Goal: Information Seeking & Learning: Check status

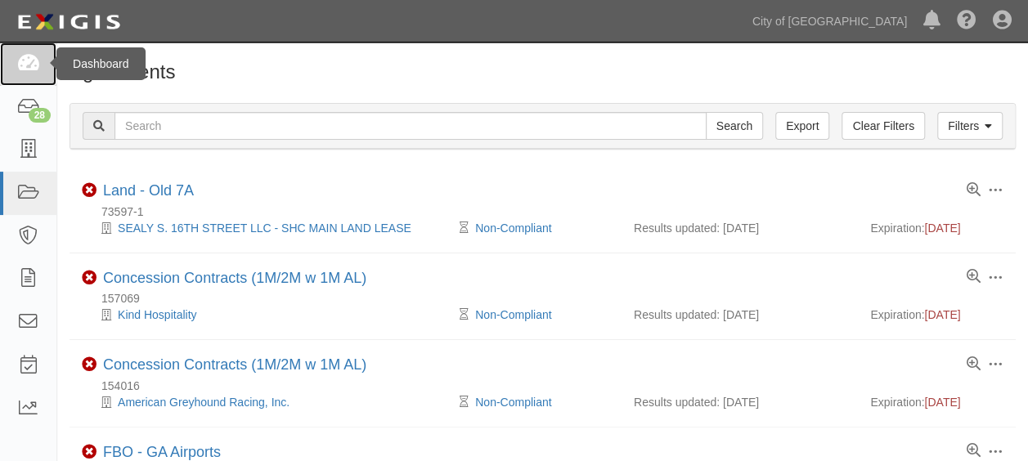
click at [46, 64] on link at bounding box center [28, 64] width 56 height 43
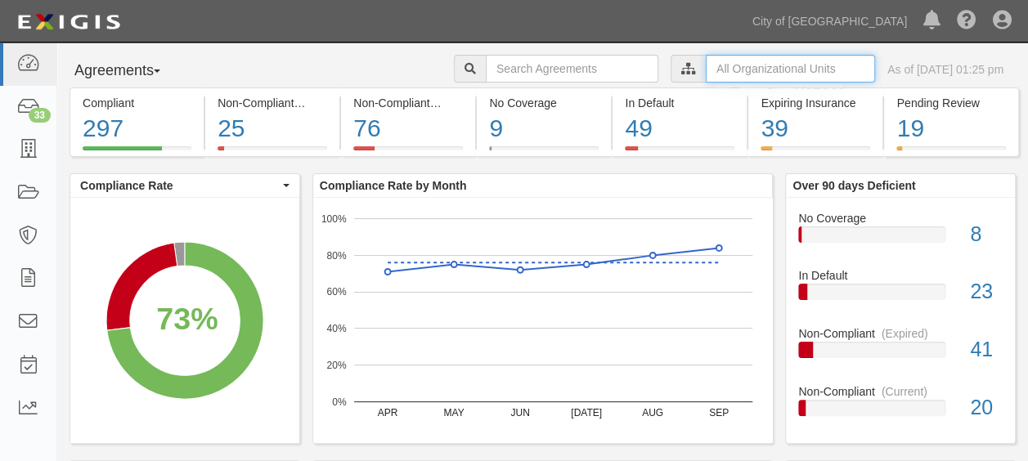
click at [706, 72] on input "text" at bounding box center [790, 69] width 169 height 28
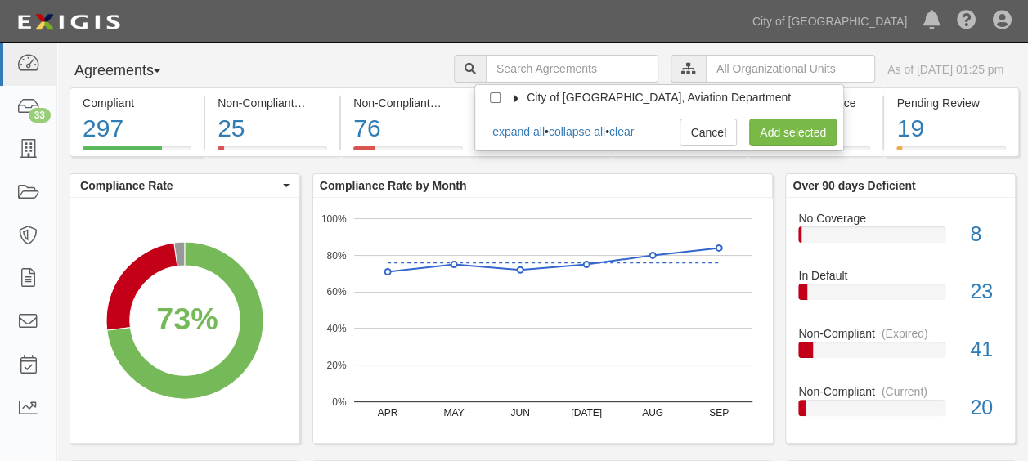
click at [518, 91] on label "City of [GEOGRAPHIC_DATA], Aviation Department" at bounding box center [648, 97] width 285 height 16
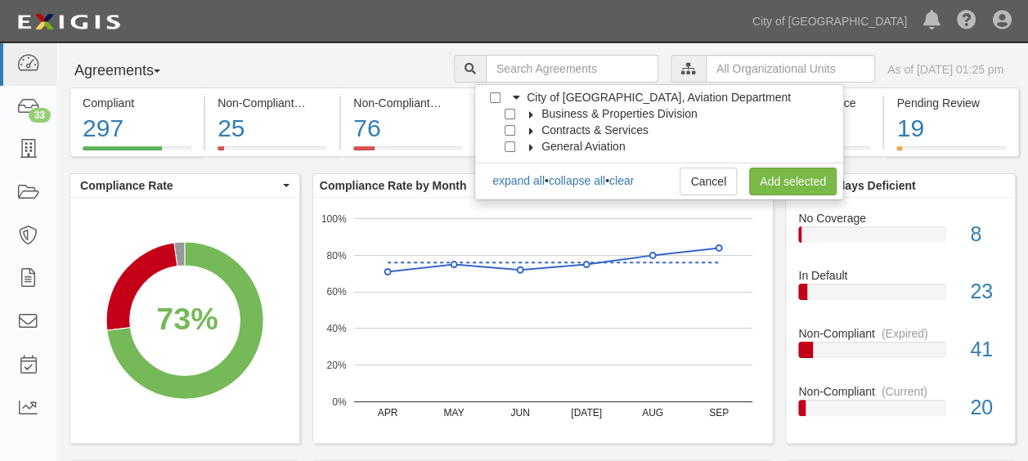
click at [532, 113] on icon at bounding box center [531, 114] width 11 height 7
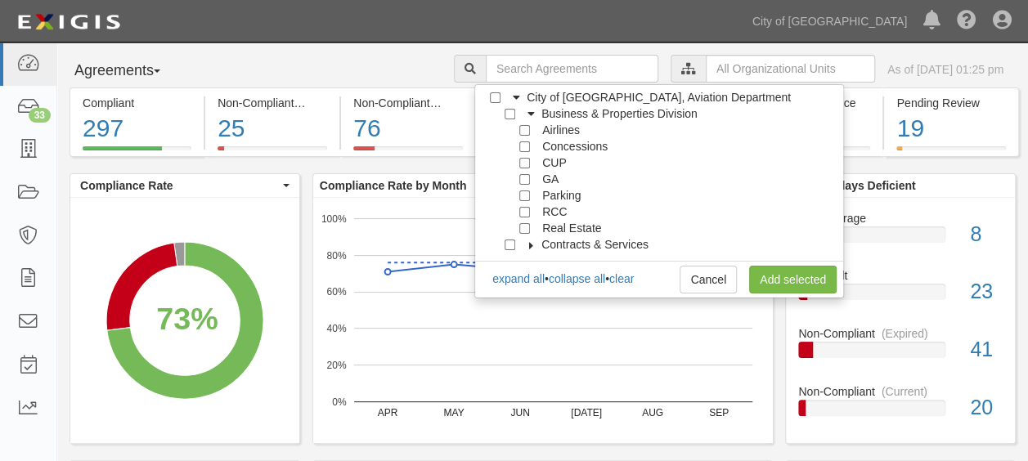
click at [533, 222] on div at bounding box center [528, 227] width 15 height 11
click at [517, 231] on div at bounding box center [513, 227] width 15 height 11
click at [522, 231] on input "Real Estate" at bounding box center [524, 228] width 11 height 11
checkbox input "true"
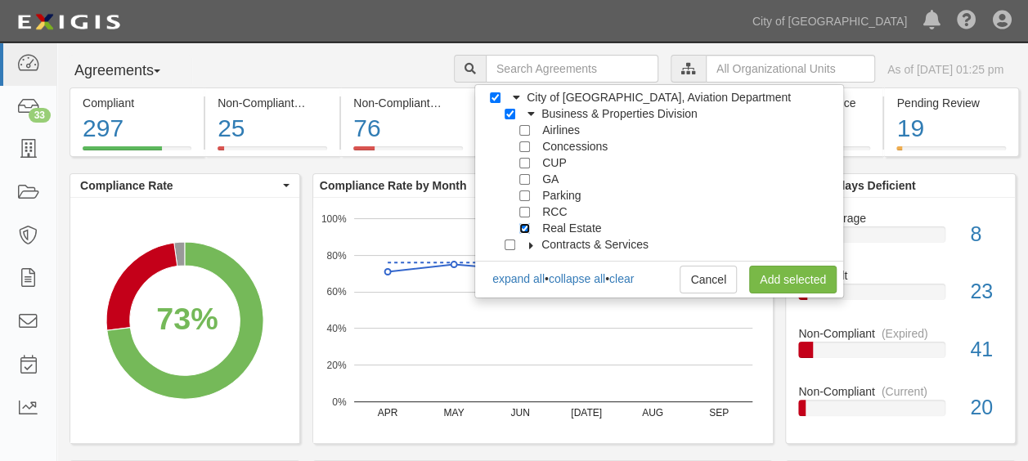
checkbox input "true"
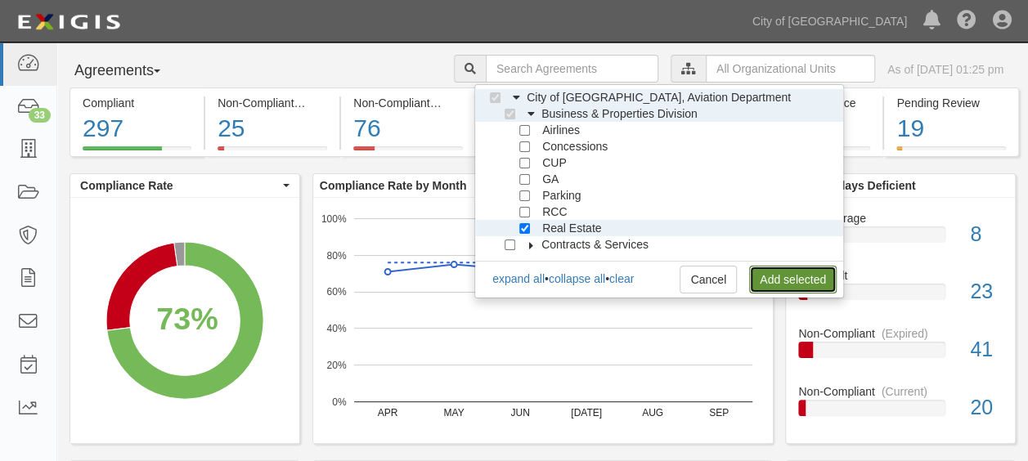
click at [763, 270] on link "Add selected" at bounding box center [792, 280] width 87 height 28
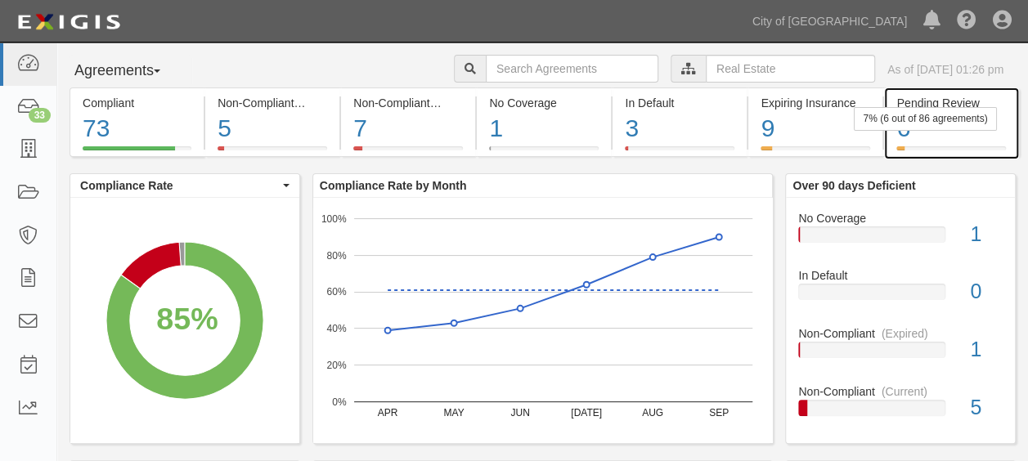
click at [922, 123] on div "7% (6 out of 86 agreements)" at bounding box center [925, 119] width 142 height 24
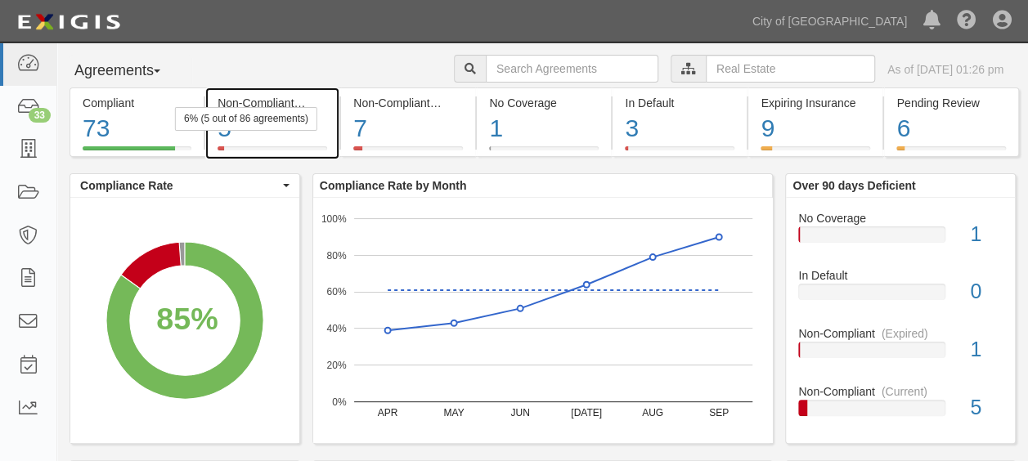
click at [286, 135] on div "5" at bounding box center [273, 128] width 110 height 35
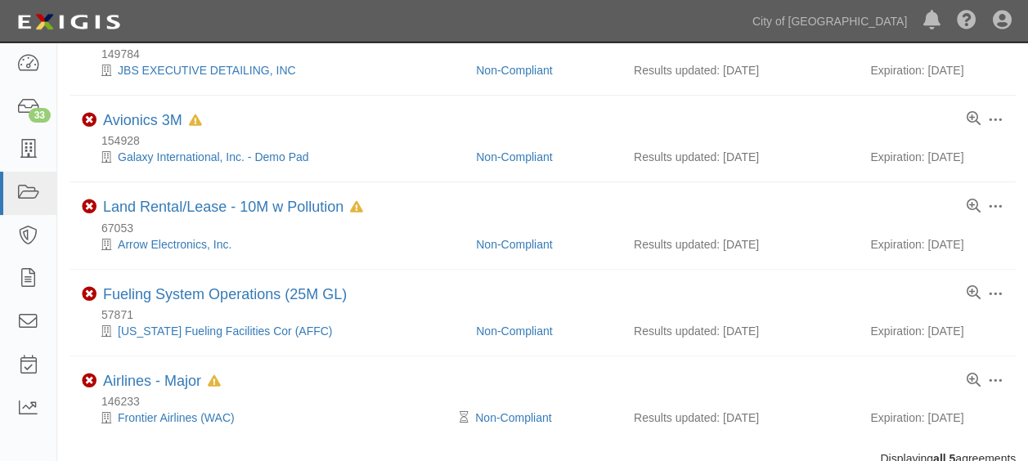
scroll to position [162, 0]
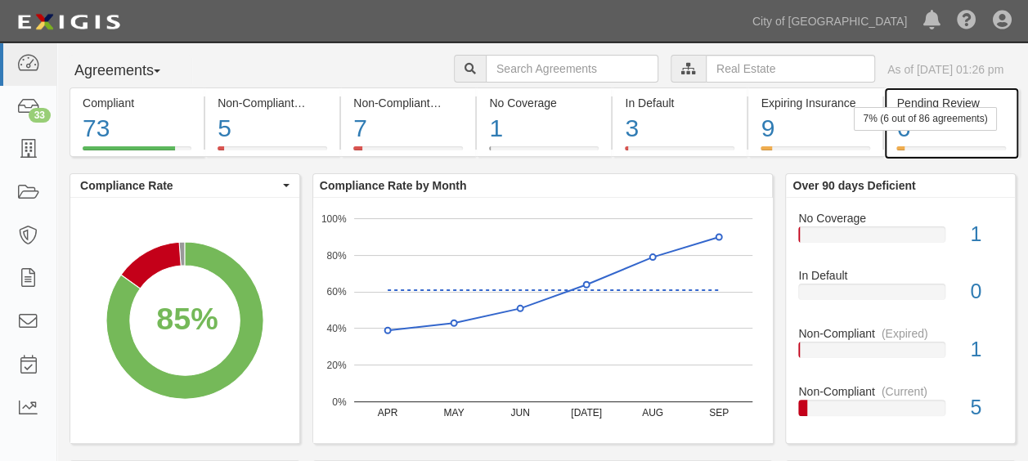
click at [963, 121] on div "7% (6 out of 86 agreements)" at bounding box center [925, 119] width 142 height 24
